Goal: Check status

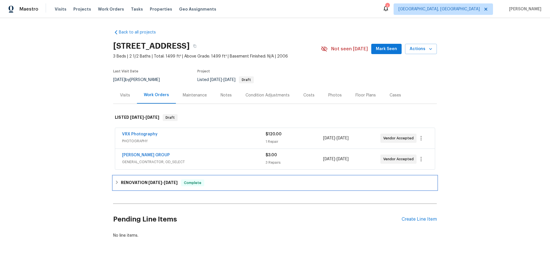
click at [116, 184] on icon at bounding box center [117, 183] width 4 height 4
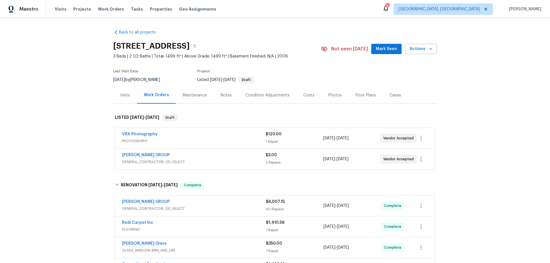
click at [44, 135] on div "Back to all projects [STREET_ADDRESS] 3 Beds | 2 1/2 Baths | Total: 1499 ft² | …" at bounding box center [275, 140] width 550 height 245
click at [45, 98] on div "Back to all projects [STREET_ADDRESS] 3 Beds | 2 1/2 Baths | Total: 1499 ft² | …" at bounding box center [275, 140] width 550 height 245
click at [83, 91] on div "Back to all projects [STREET_ADDRESS] 3 Beds | 2 1/2 Baths | Total: 1499 ft² | …" at bounding box center [275, 140] width 550 height 245
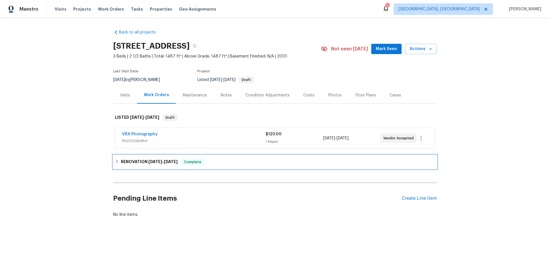
click at [116, 164] on div "RENOVATION 7/22/25 - 9/2/25 Complete" at bounding box center [275, 162] width 320 height 7
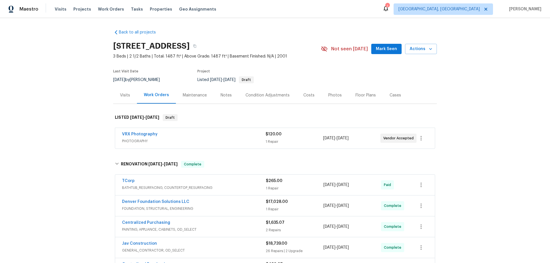
click at [91, 114] on div "Back to all projects 7575 Elmwood St, Littleton, CO 80125 3 Beds | 2 1/2 Baths …" at bounding box center [275, 140] width 550 height 245
click at [73, 134] on div "Back to all projects 7575 Elmwood St, Littleton, CO 80125 3 Beds | 2 1/2 Baths …" at bounding box center [275, 140] width 550 height 245
click at [65, 97] on div "Back to all projects 7575 Elmwood St, Littleton, CO 80125 3 Beds | 2 1/2 Baths …" at bounding box center [275, 140] width 550 height 245
